Goal: Task Accomplishment & Management: Use online tool/utility

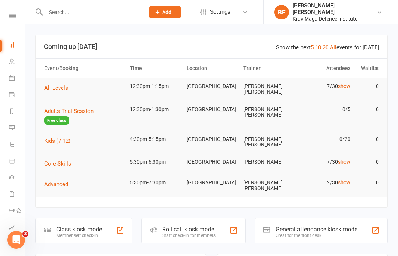
click at [71, 226] on div "Class kiosk mode" at bounding box center [79, 229] width 46 height 7
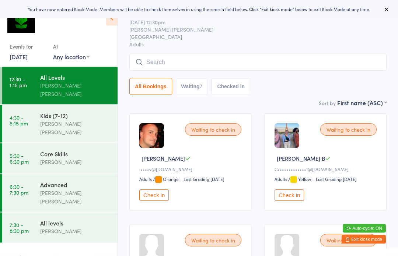
scroll to position [15, 0]
click at [289, 201] on button "Check in" at bounding box center [288, 195] width 29 height 11
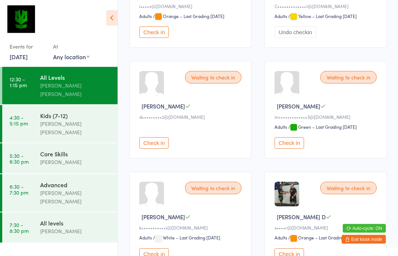
scroll to position [179, 0]
click at [153, 149] on button "Check in" at bounding box center [153, 142] width 29 height 11
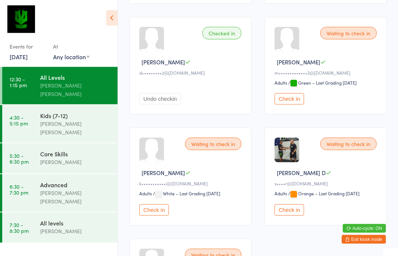
scroll to position [223, 0]
click at [292, 216] on button "Check in" at bounding box center [288, 209] width 29 height 11
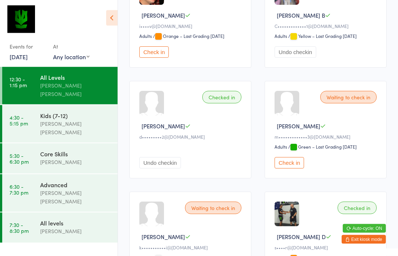
scroll to position [158, 0]
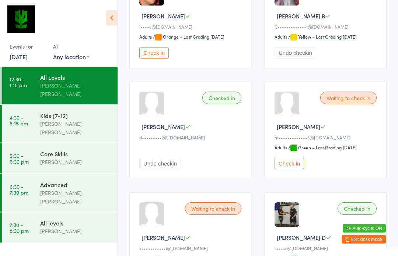
click at [341, 136] on div "Waiting to check in [PERSON_NAME] M m•••••••••••••3@[DOMAIN_NAME] Adults Adults…" at bounding box center [325, 131] width 122 height 98
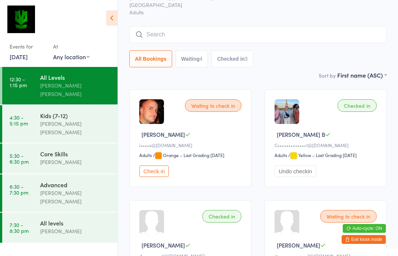
scroll to position [0, 0]
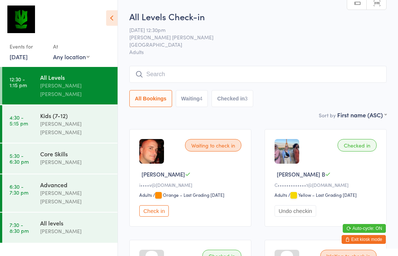
click at [147, 73] on input "search" at bounding box center [257, 74] width 257 height 17
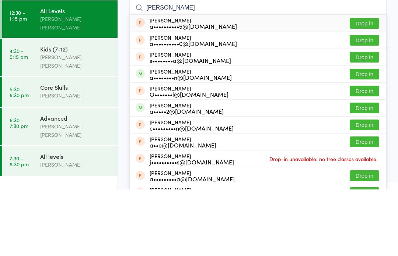
type input "[PERSON_NAME]"
click at [366, 136] on button "Drop in" at bounding box center [363, 141] width 29 height 11
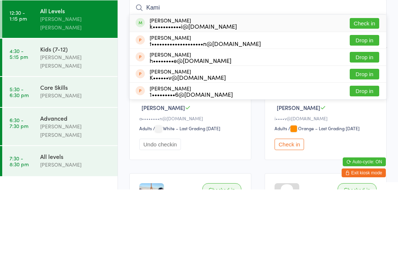
type input "Kami"
click at [368, 85] on button "Check in" at bounding box center [363, 90] width 29 height 11
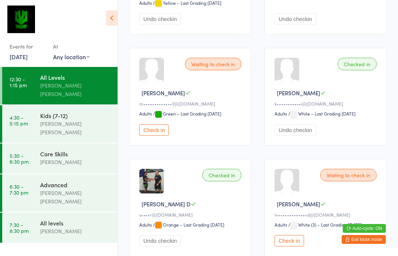
scroll to position [344, 0]
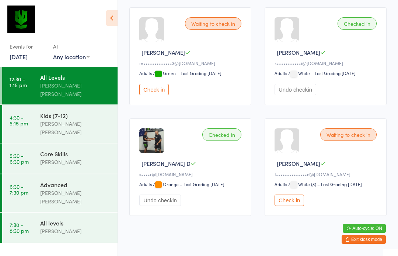
click at [288, 188] on select "Adults" at bounding box center [285, 184] width 22 height 7
click at [286, 205] on button "Check in" at bounding box center [288, 200] width 29 height 11
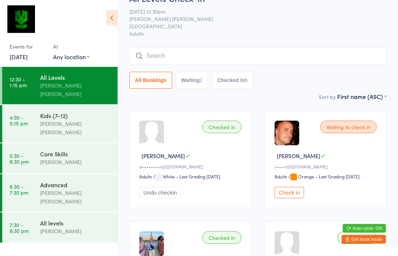
scroll to position [0, 0]
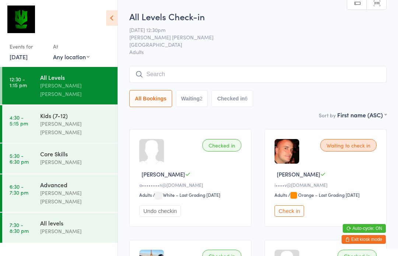
click at [295, 210] on button "Check in" at bounding box center [288, 210] width 29 height 11
click at [157, 73] on input "search" at bounding box center [257, 74] width 257 height 17
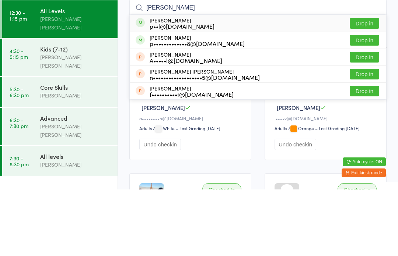
type input "[PERSON_NAME]"
click at [158, 90] on div "p••l@[DOMAIN_NAME]" at bounding box center [181, 93] width 65 height 6
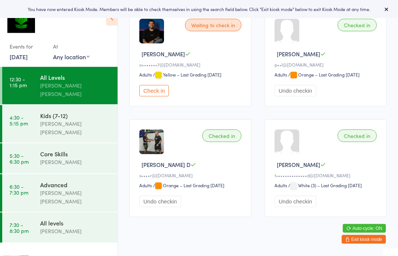
scroll to position [456, 0]
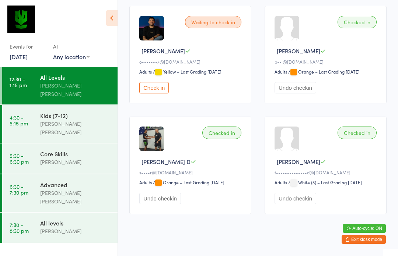
click at [153, 94] on button "Check in" at bounding box center [153, 87] width 29 height 11
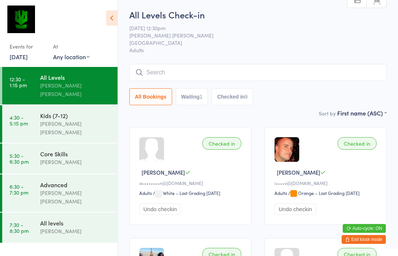
scroll to position [20, 0]
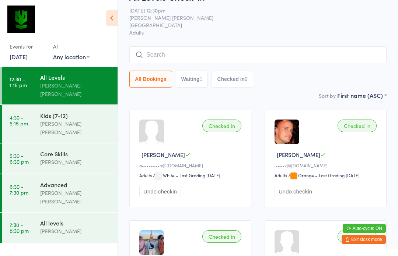
click at [137, 51] on input "search" at bounding box center [257, 54] width 257 height 17
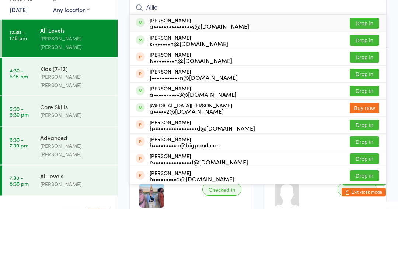
type input "Allie"
click at [368, 66] on button "Drop in" at bounding box center [363, 71] width 29 height 11
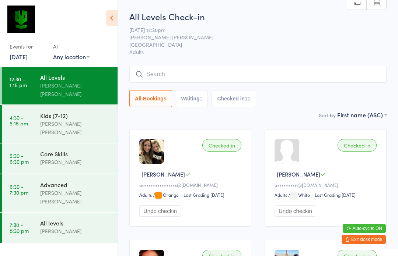
scroll to position [0, 0]
click at [218, 75] on input "search" at bounding box center [257, 74] width 257 height 17
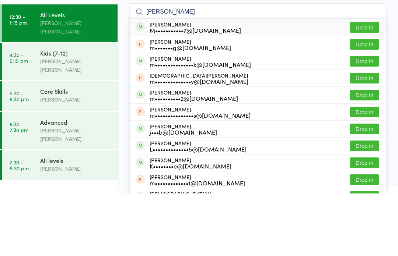
type input "Matthew shiel"
click at [358, 85] on button "Drop in" at bounding box center [363, 90] width 29 height 11
